Goal: Task Accomplishment & Management: Manage account settings

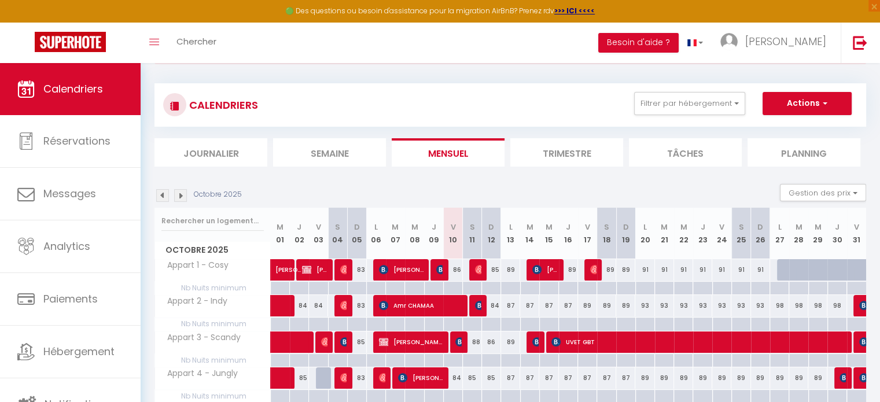
scroll to position [116, 0]
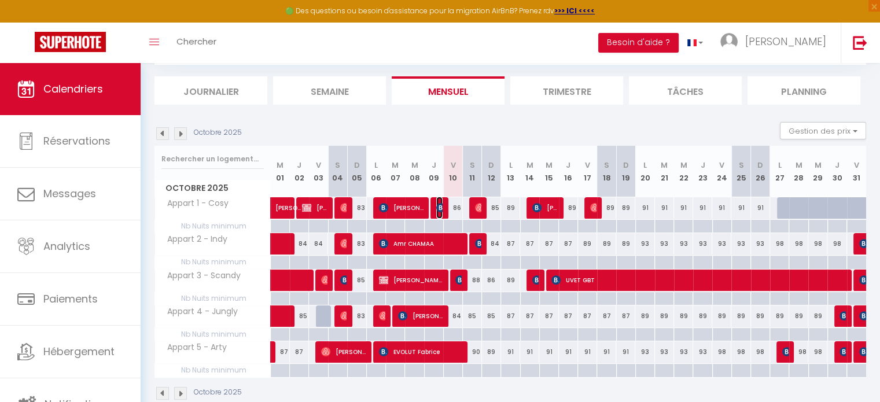
click at [436, 209] on img at bounding box center [440, 207] width 9 height 9
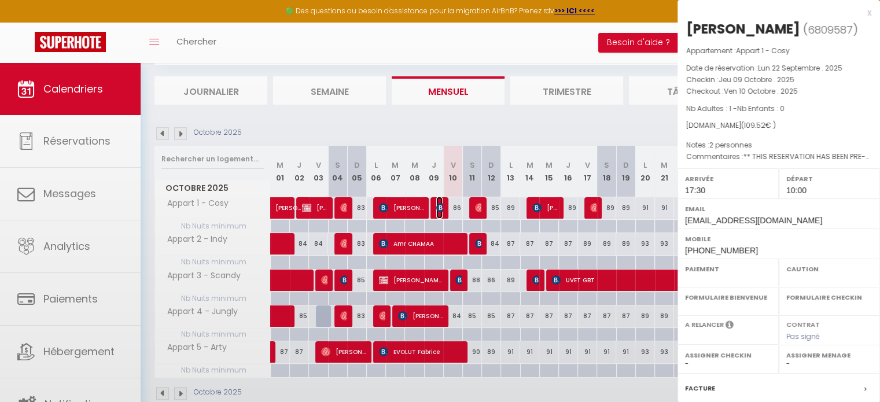
select select "OK"
select select "1"
select select "0"
select select "1"
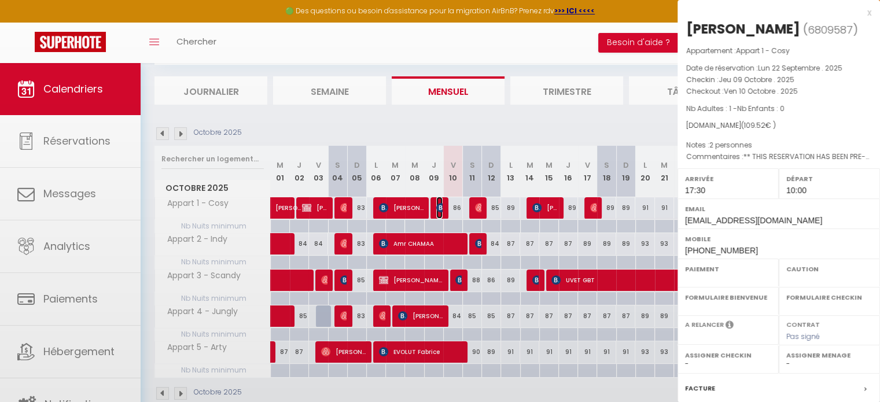
select select
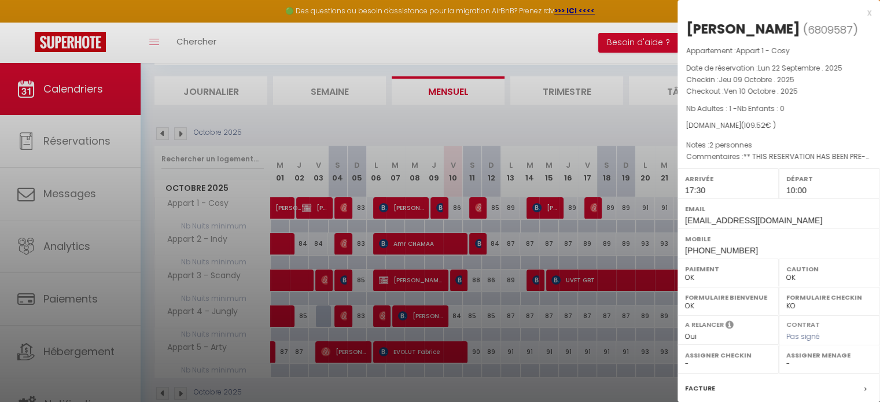
click at [438, 118] on div at bounding box center [440, 201] width 880 height 402
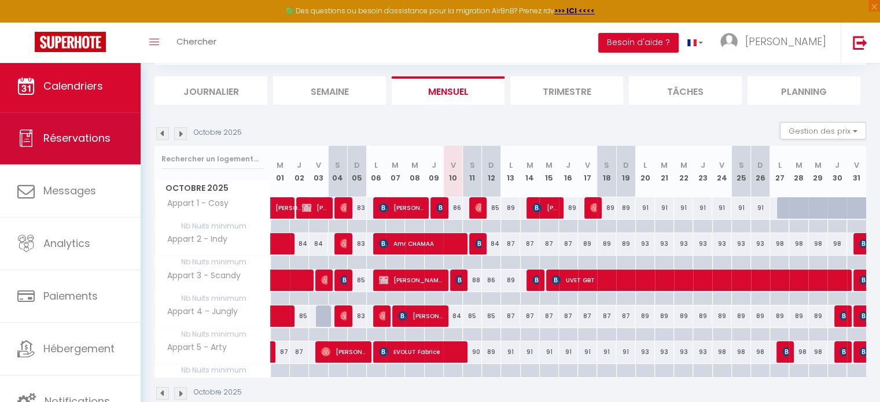
click at [65, 144] on span "Réservations" at bounding box center [76, 138] width 67 height 14
select select "not_cancelled"
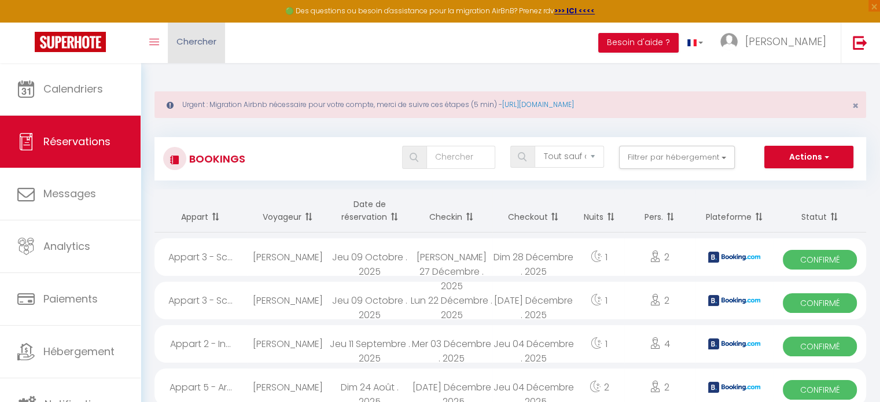
click at [212, 41] on span "Chercher" at bounding box center [197, 41] width 40 height 12
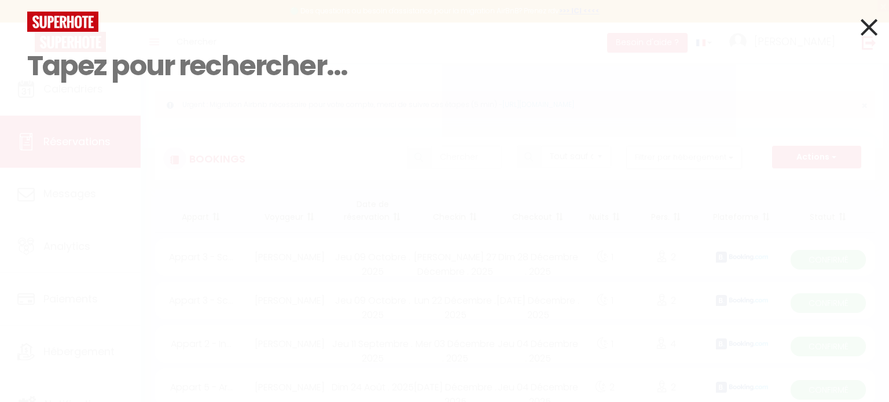
click at [868, 20] on icon at bounding box center [869, 27] width 17 height 29
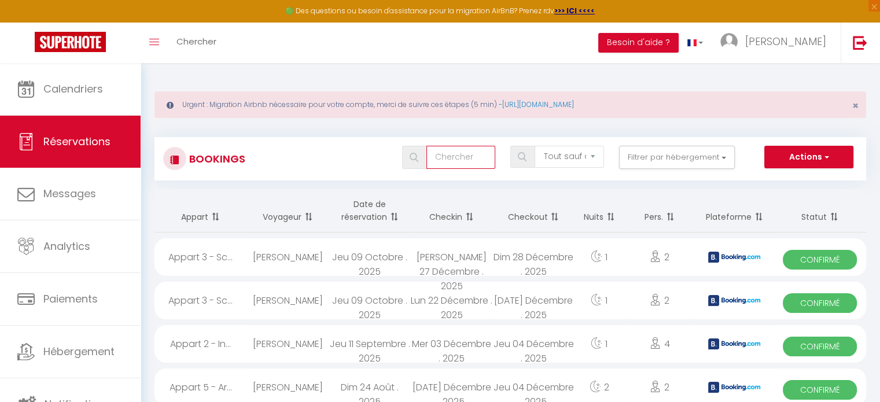
click at [449, 159] on input "text" at bounding box center [461, 157] width 69 height 23
click at [416, 157] on img at bounding box center [414, 157] width 9 height 9
click at [466, 151] on input "[PERSON_NAME]" at bounding box center [461, 157] width 69 height 23
drag, startPoint x: 475, startPoint y: 155, endPoint x: 332, endPoint y: 141, distance: 143.1
click at [332, 141] on div "Bookings [PERSON_NAME] les statuts Annulé Confirmé Non Confirmé Tout sauf annul…" at bounding box center [511, 158] width 712 height 43
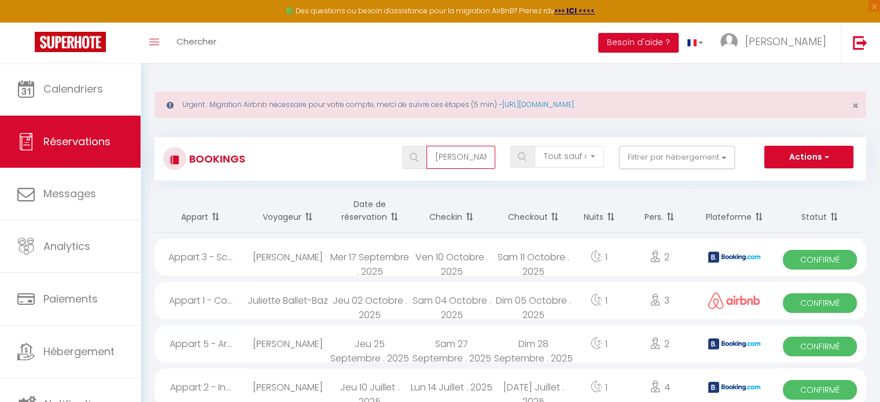
type input "[PERSON_NAME]"
click at [413, 155] on img at bounding box center [414, 157] width 9 height 9
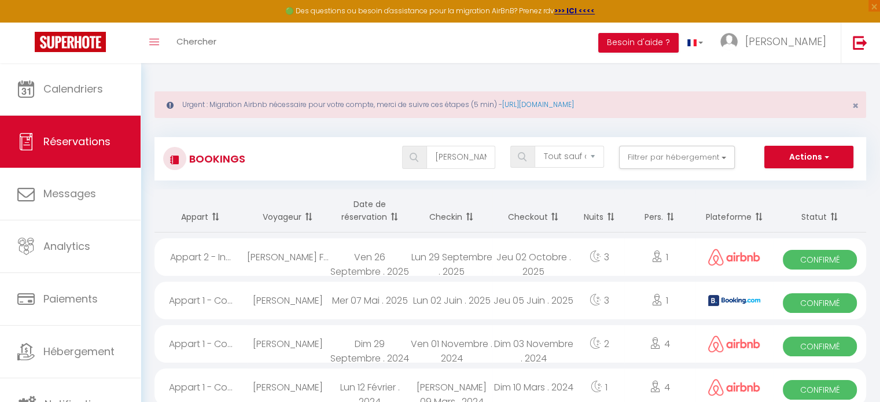
click at [374, 252] on div "Ven 26 Septembre . 2025" at bounding box center [370, 257] width 82 height 38
select select "OK"
select select "0"
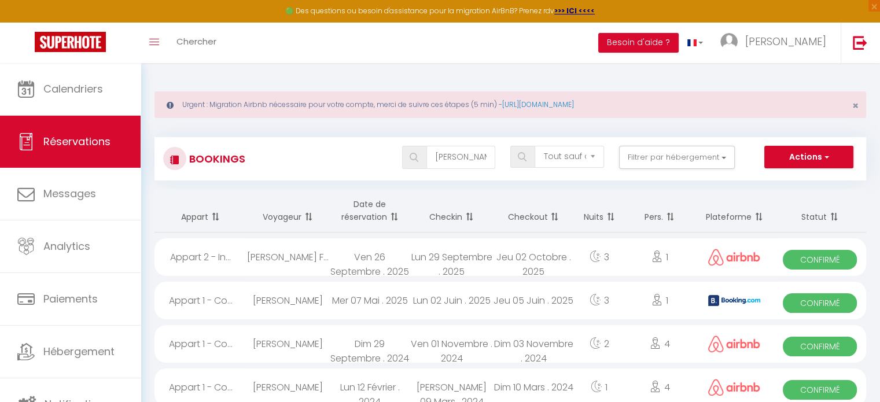
select select "1"
select select
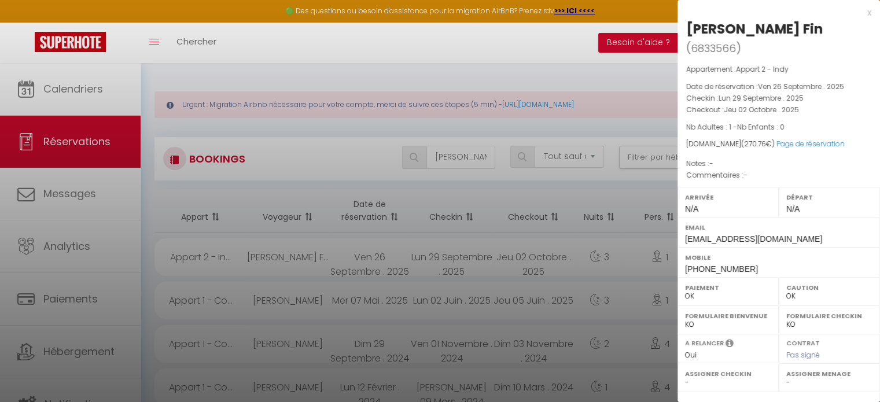
click at [523, 246] on div at bounding box center [440, 201] width 880 height 402
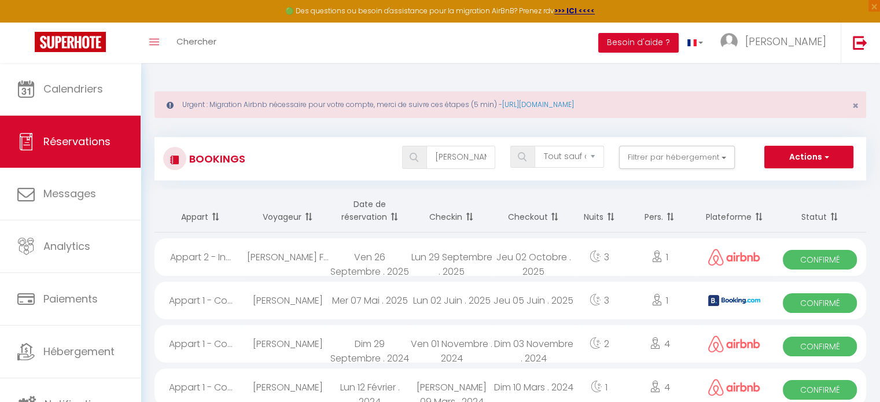
click at [377, 259] on div "Ven 26 Septembre . 2025" at bounding box center [370, 257] width 82 height 38
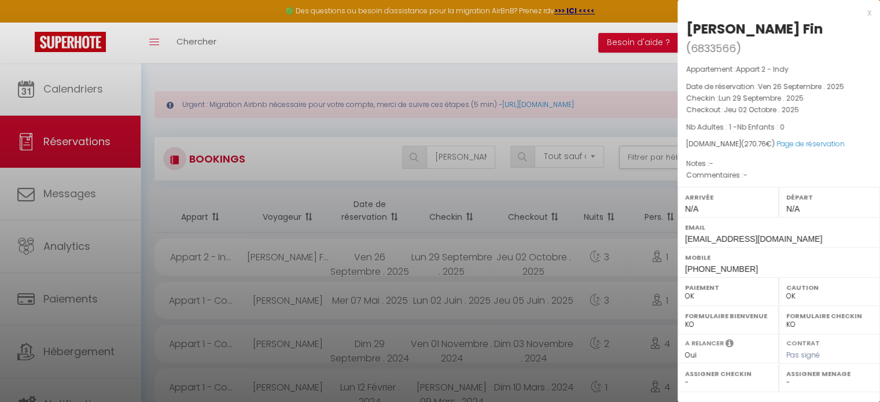
click at [860, 15] on div "x" at bounding box center [775, 13] width 194 height 14
